Goal: Task Accomplishment & Management: Manage account settings

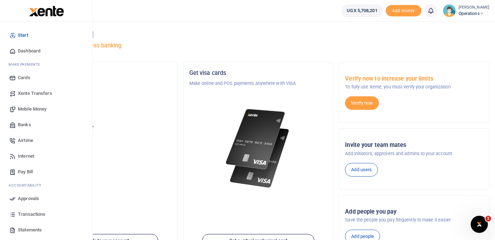
click at [32, 110] on span "Mobile Money" at bounding box center [32, 109] width 29 height 7
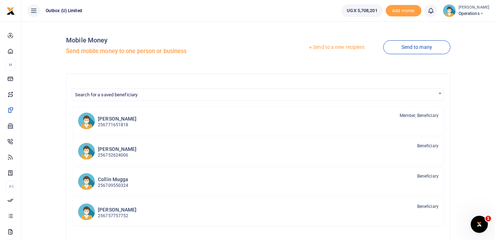
click at [330, 45] on link "Send to a new recipient" at bounding box center [336, 47] width 93 height 13
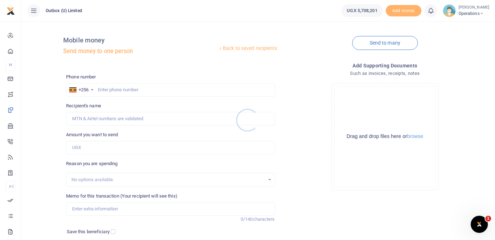
click at [180, 89] on div at bounding box center [247, 120] width 495 height 240
click at [177, 91] on input "text" at bounding box center [170, 90] width 208 height 14
type input "705906751"
click at [200, 59] on div "Back to saved recipients Mobile money Send money to one person" at bounding box center [170, 47] width 214 height 41
type input "Faith Kisakye"
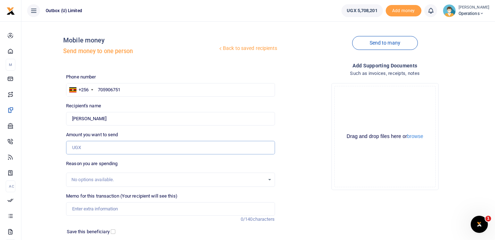
click at [99, 147] on input "Amount you want to send" at bounding box center [170, 148] width 208 height 14
type input "185,000"
click at [104, 210] on input "Memo for this transaction (Your recipient will see this)" at bounding box center [170, 209] width 208 height 14
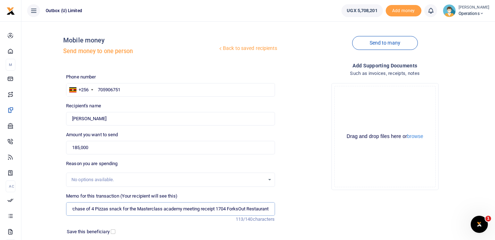
scroll to position [0, 48]
type input "Hi Innovator being purchase of 4 Pizzas snack for the Masterclass academy meeti…"
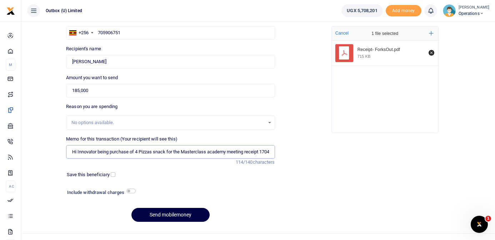
scroll to position [65, 0]
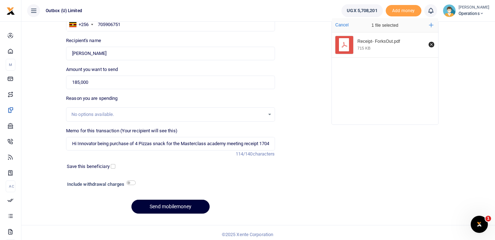
click at [180, 208] on button "Send mobilemoney" at bounding box center [170, 207] width 78 height 14
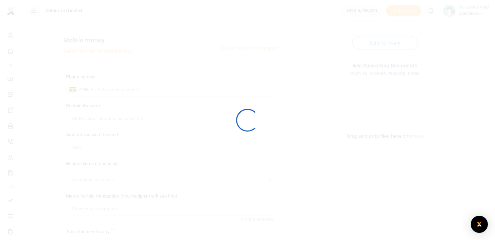
scroll to position [65, 0]
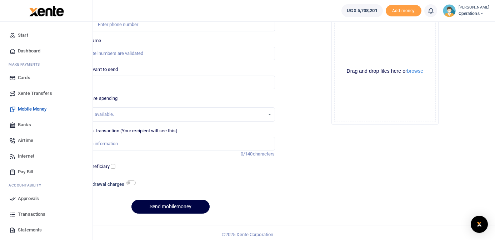
click at [31, 52] on span "Dashboard" at bounding box center [29, 50] width 22 height 7
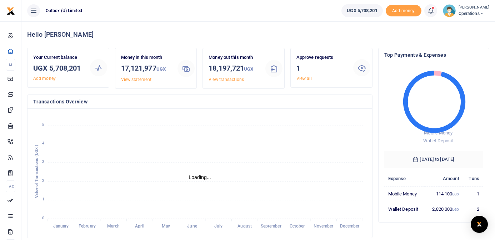
scroll to position [0, 0]
click at [306, 79] on link "View all" at bounding box center [303, 78] width 15 height 5
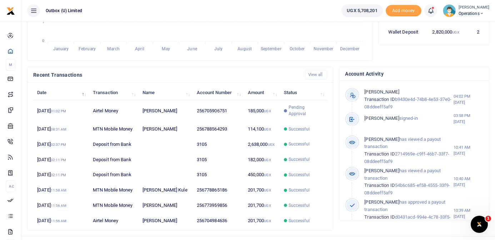
scroll to position [173, 0]
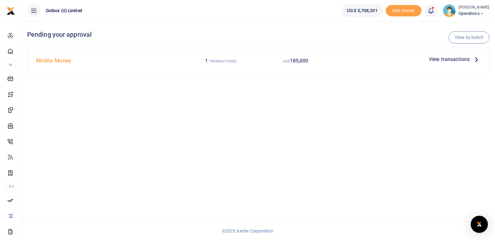
click at [476, 59] on icon at bounding box center [476, 59] width 8 height 8
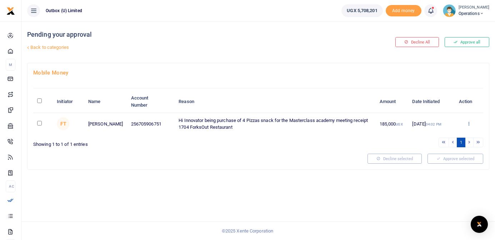
click at [467, 123] on icon at bounding box center [468, 123] width 5 height 5
click at [451, 134] on link "Approve" at bounding box center [442, 136] width 56 height 10
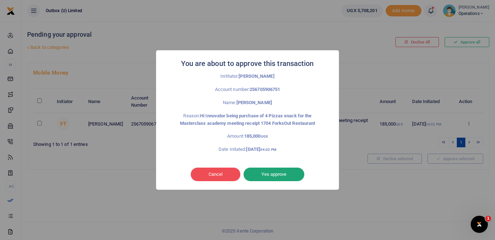
click at [300, 170] on button "Yes approve" at bounding box center [273, 175] width 61 height 14
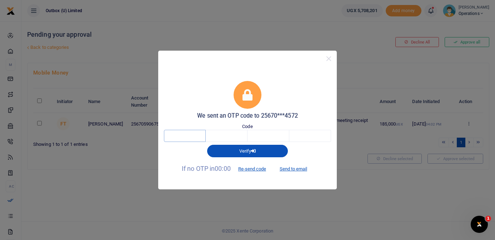
click at [190, 136] on input "text" at bounding box center [185, 136] width 42 height 12
type input "5"
type input "6"
type input "2"
type input "6"
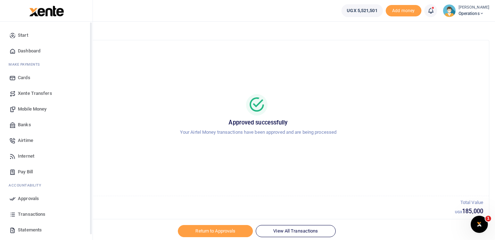
click at [32, 106] on span "Mobile Money" at bounding box center [32, 109] width 29 height 7
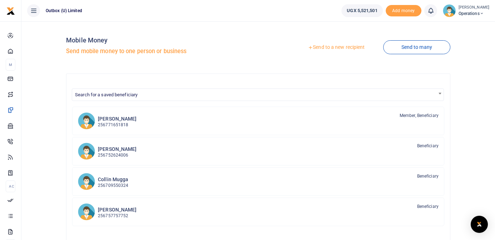
click at [347, 50] on link "Send to a new recipient" at bounding box center [336, 47] width 93 height 13
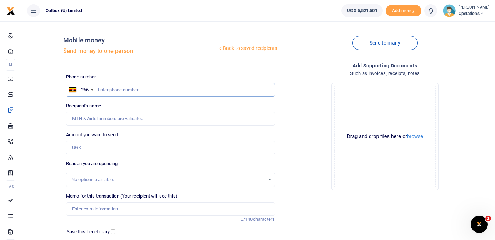
click at [162, 93] on input "text" at bounding box center [170, 90] width 208 height 14
type input "704984636"
type input "[PERSON_NAME]"
type input "704984636"
click at [123, 149] on input "Amount you want to send" at bounding box center [170, 148] width 208 height 14
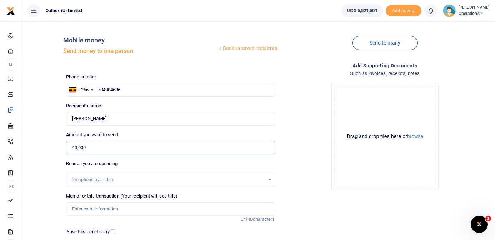
type input "40,000"
click at [101, 204] on input "Memo for this transaction (Your recipient will see this)" at bounding box center [170, 209] width 208 height 14
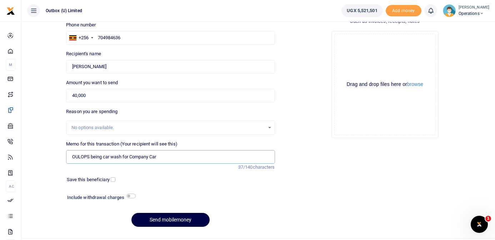
scroll to position [69, 0]
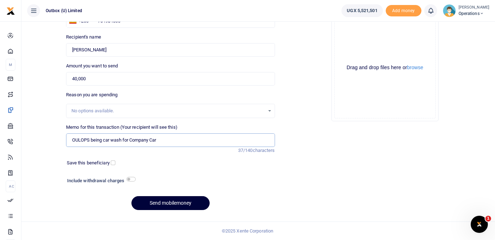
type input "OULOPS being car wash for Company Car"
click at [173, 203] on button "Send mobilemoney" at bounding box center [170, 203] width 78 height 14
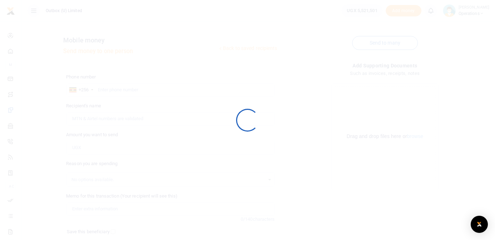
scroll to position [69, 0]
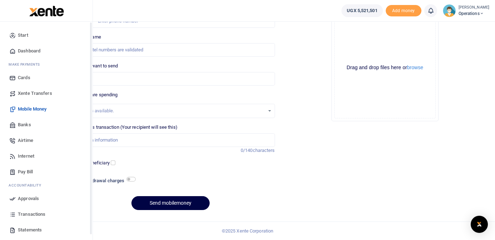
click at [22, 49] on span "Dashboard" at bounding box center [29, 50] width 22 height 7
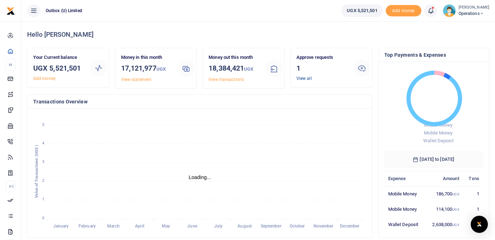
scroll to position [0, 0]
click at [302, 78] on link "View all" at bounding box center [303, 78] width 15 height 5
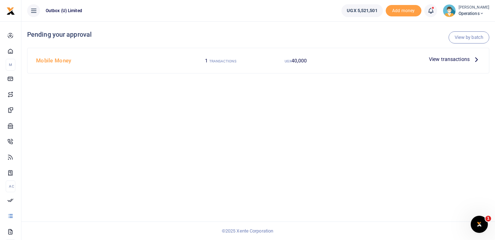
click at [465, 58] on span "View transactions" at bounding box center [449, 59] width 41 height 8
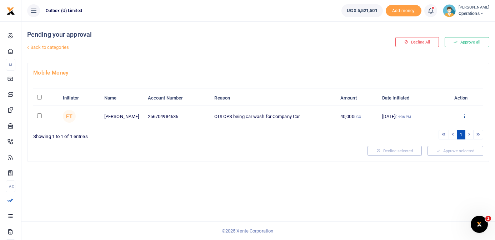
click at [463, 116] on icon at bounding box center [464, 116] width 5 height 5
click at [444, 127] on link "Approve" at bounding box center [438, 128] width 56 height 10
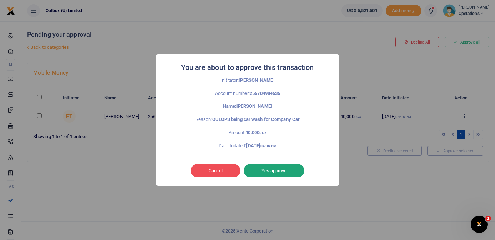
click at [298, 169] on button "Yes approve" at bounding box center [273, 171] width 61 height 14
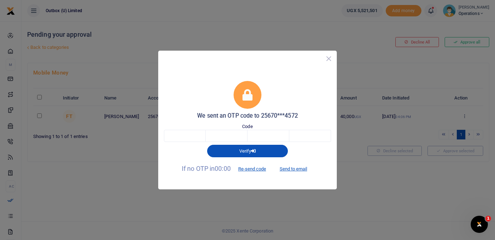
click at [329, 57] on button "Close" at bounding box center [328, 59] width 10 height 10
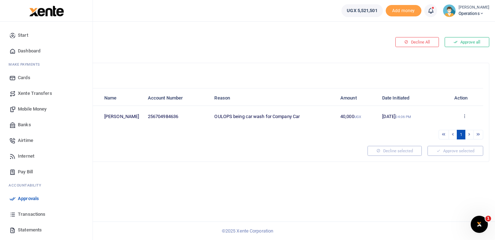
click at [30, 106] on span "Mobile Money" at bounding box center [32, 109] width 29 height 7
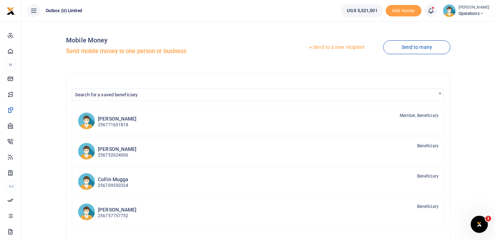
click at [333, 46] on link "Send to a new recipient" at bounding box center [336, 47] width 93 height 13
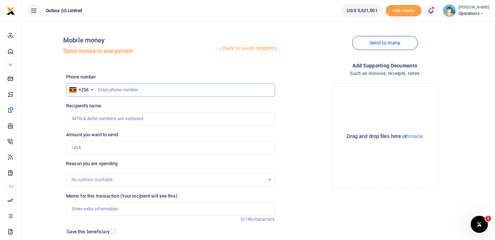
click at [169, 91] on input "text" at bounding box center [170, 90] width 208 height 14
type input "788564293"
type input "[PERSON_NAME]"
type input "788564293"
click at [113, 147] on input "Amount you want to send" at bounding box center [170, 148] width 208 height 14
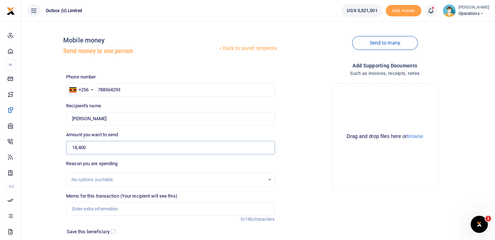
type input "18,400"
click at [111, 209] on input "Memo for this transaction (Your recipient will see this)" at bounding box center [170, 209] width 208 height 14
type input "Hi Innovator purchase of refreshments 4 sodas from Capital Shopers"
click at [421, 137] on button "browse" at bounding box center [415, 136] width 16 height 5
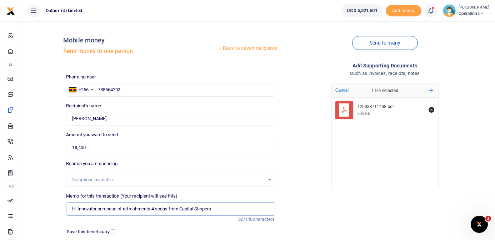
click at [222, 210] on input "Hi Innovator purchase of refreshments 4 sodas from Capital Shopers" at bounding box center [170, 209] width 208 height 14
paste input "125938711468"
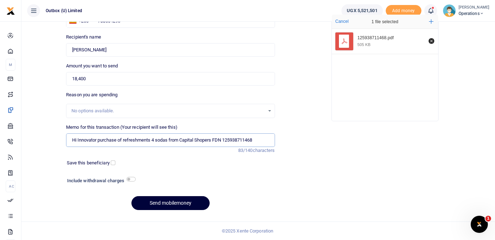
type input "Hi Innovator purchase of refreshments 4 sodas from Capital Shopers FDN 12593871…"
click at [182, 202] on button "Send mobilemoney" at bounding box center [170, 203] width 78 height 14
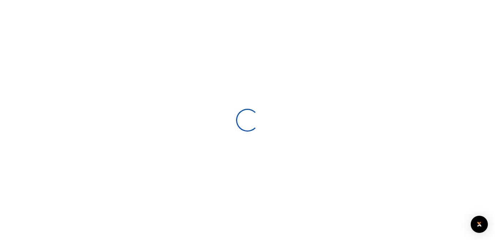
select select
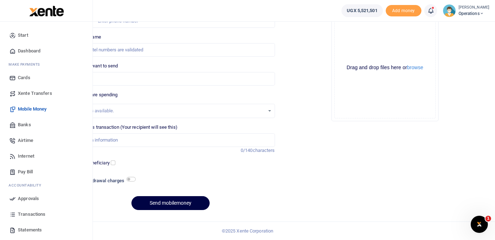
click at [37, 52] on span "Dashboard" at bounding box center [29, 50] width 22 height 7
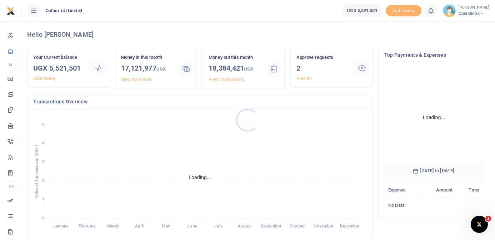
scroll to position [100, 99]
click at [306, 78] on div at bounding box center [247, 120] width 495 height 240
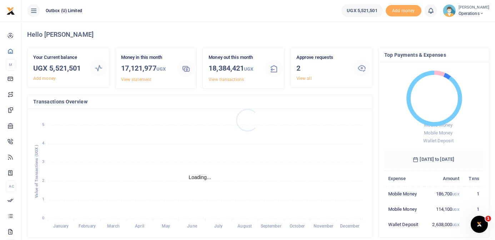
scroll to position [0, 0]
click at [306, 78] on link "View all" at bounding box center [303, 78] width 15 height 5
click at [305, 78] on link "View all" at bounding box center [303, 78] width 15 height 5
click at [305, 79] on link "View all" at bounding box center [303, 78] width 15 height 5
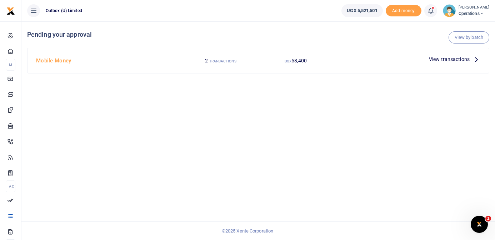
click at [473, 60] on icon at bounding box center [476, 59] width 8 height 8
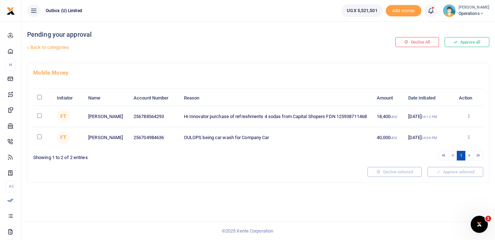
click at [39, 100] on input "\a \a : activate to sort column descending" at bounding box center [39, 97] width 5 height 5
checkbox input "true"
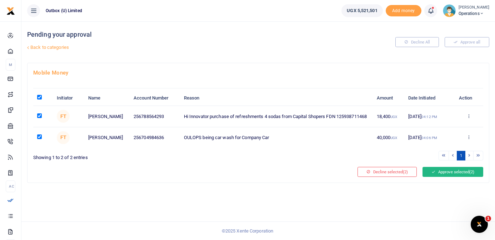
click at [452, 177] on button "Approve selected (2)" at bounding box center [452, 172] width 61 height 10
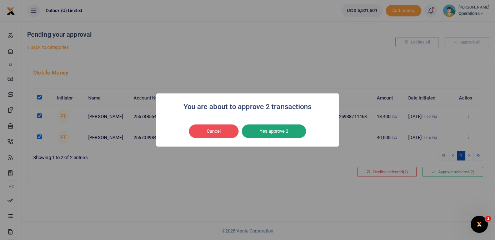
click at [291, 131] on button "Yes approve 2" at bounding box center [274, 132] width 64 height 14
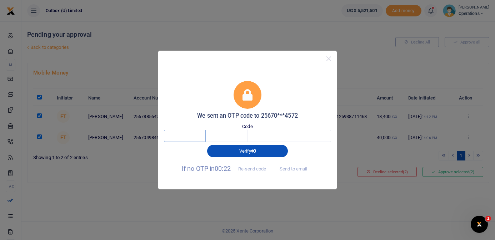
click at [195, 142] on input "text" at bounding box center [185, 136] width 42 height 12
type input "8"
type input "3"
type input "9"
type input "4"
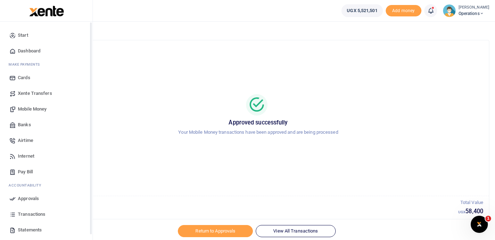
click at [22, 51] on span "Dashboard" at bounding box center [29, 50] width 22 height 7
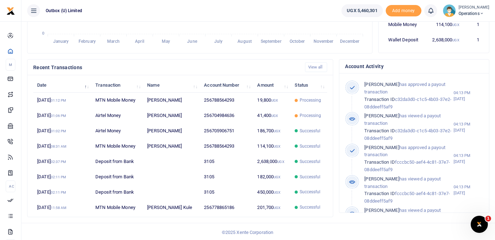
scroll to position [0, 0]
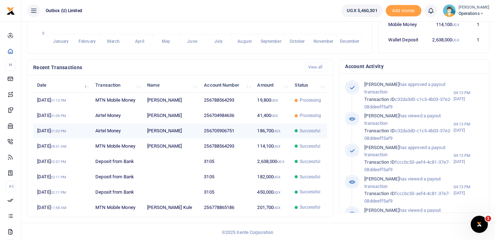
click at [222, 132] on td "256705906751" at bounding box center [226, 131] width 53 height 15
